Goal: Find specific page/section: Find specific page/section

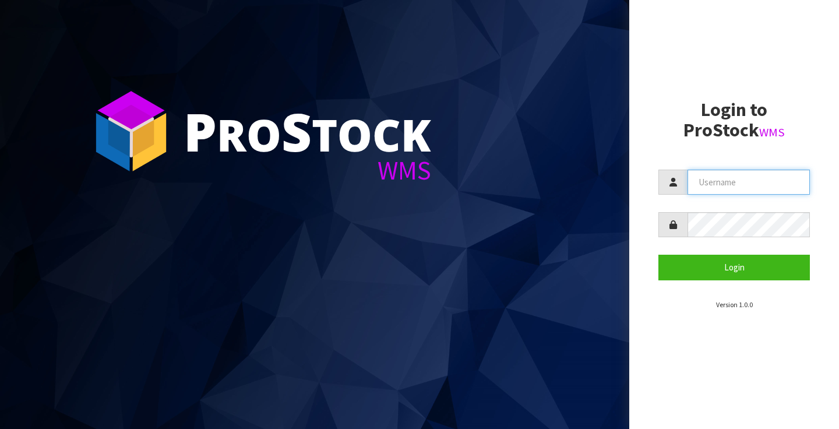
type input "[PERSON_NAME][EMAIL_ADDRESS][PERSON_NAME][DOMAIN_NAME]"
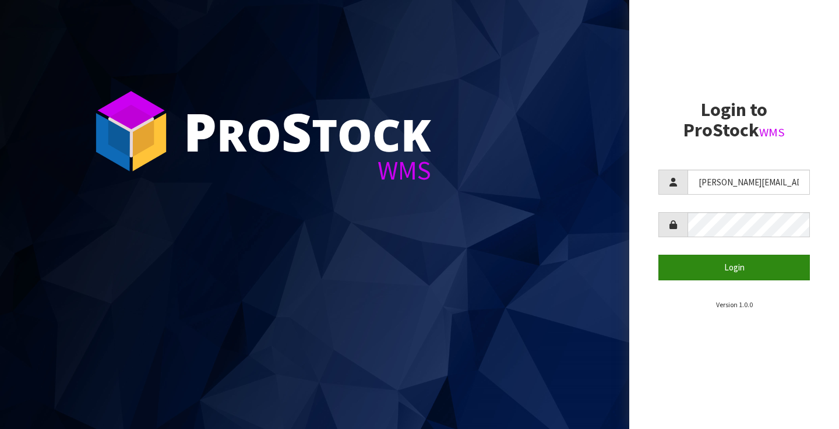
click at [730, 263] on button "Login" at bounding box center [733, 266] width 151 height 25
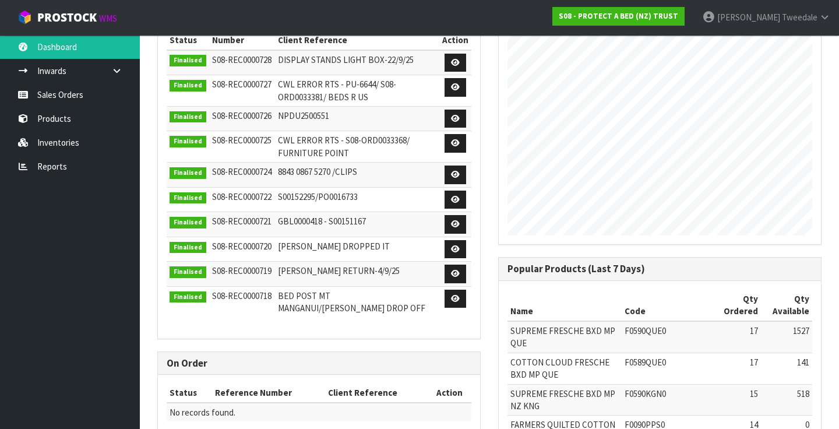
scroll to position [229, 0]
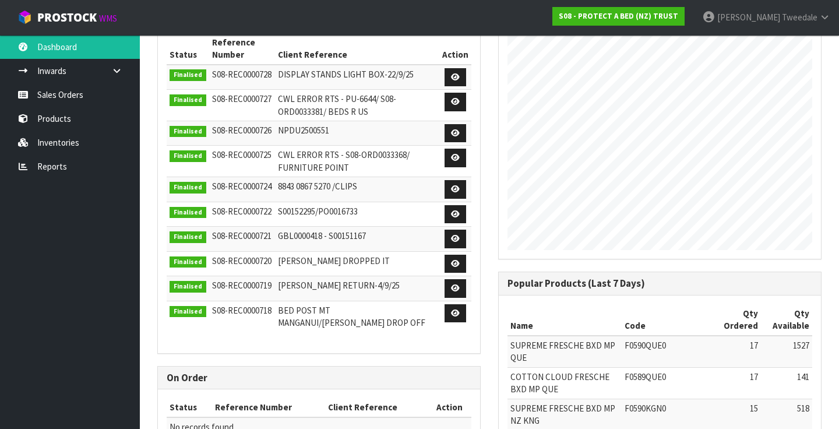
click at [54, 163] on div "Welcome to Contract Warehousing ProStock Portal Dashboard View Reports View Ord…" at bounding box center [419, 231] width 839 height 921
click at [50, 172] on div "Welcome to Contract Warehousing ProStock Portal Dashboard View Reports View Ord…" at bounding box center [419, 231] width 839 height 921
click at [52, 165] on div "Welcome to Contract Warehousing ProStock Portal Dashboard View Reports View Ord…" at bounding box center [419, 231] width 839 height 921
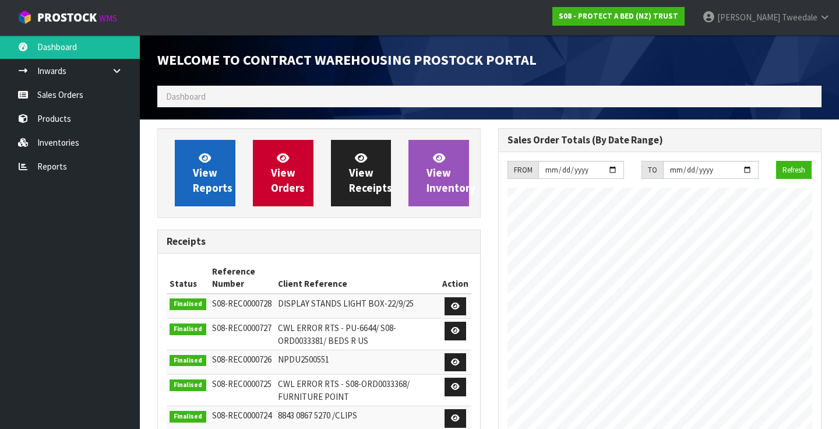
scroll to position [0, 0]
click at [201, 153] on icon at bounding box center [205, 157] width 12 height 11
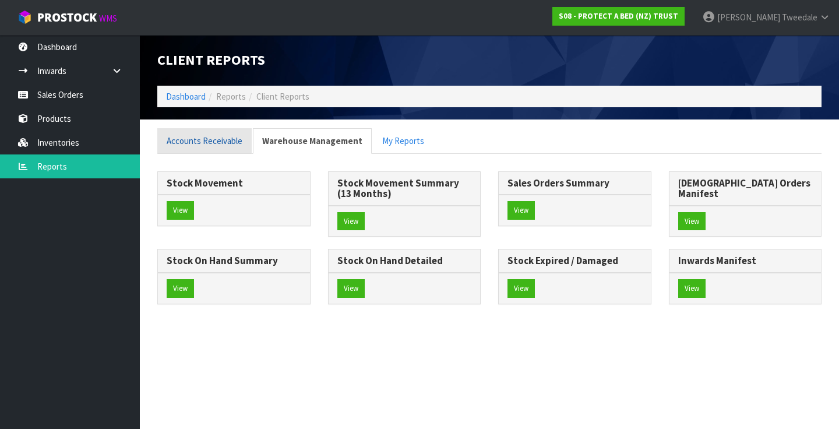
click at [198, 139] on link "Accounts Receivable" at bounding box center [204, 140] width 94 height 25
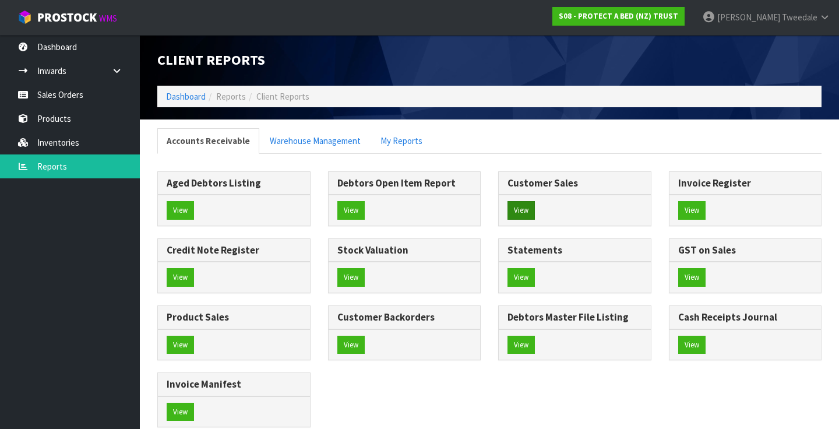
click at [520, 211] on button "View" at bounding box center [520, 210] width 27 height 19
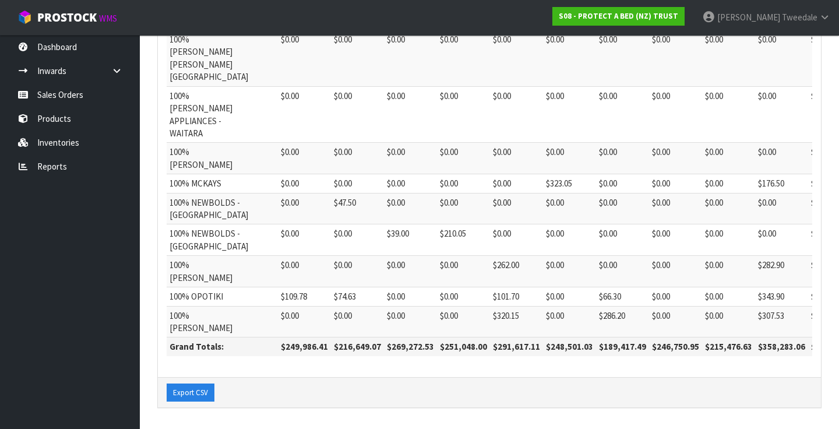
scroll to position [823, 0]
click at [56, 165] on link "Reports" at bounding box center [70, 166] width 140 height 24
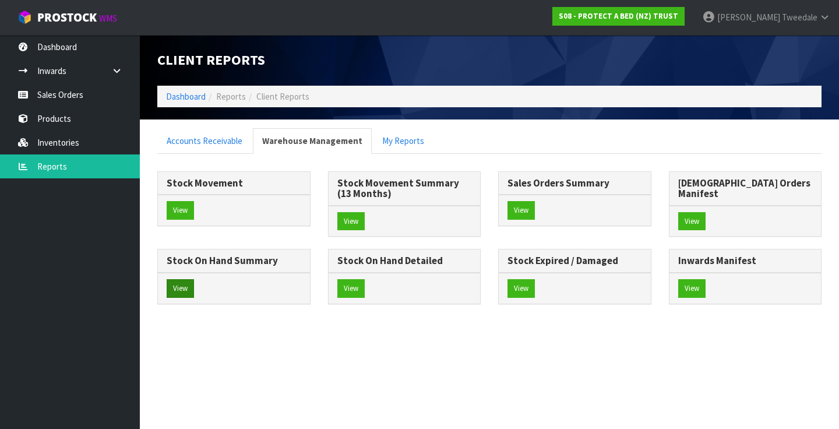
click at [194, 279] on button "View" at bounding box center [180, 288] width 27 height 19
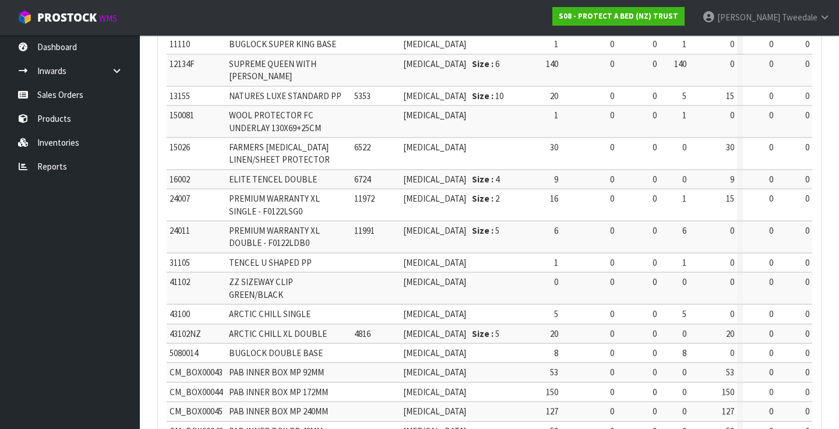
scroll to position [465, 0]
click at [823, 16] on icon at bounding box center [824, 17] width 11 height 9
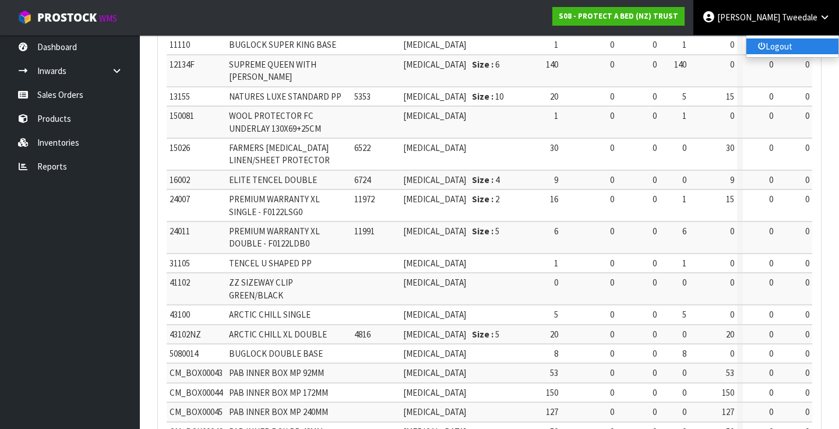
click at [787, 41] on link "Logout" at bounding box center [792, 46] width 92 height 16
